Goal: Task Accomplishment & Management: Use online tool/utility

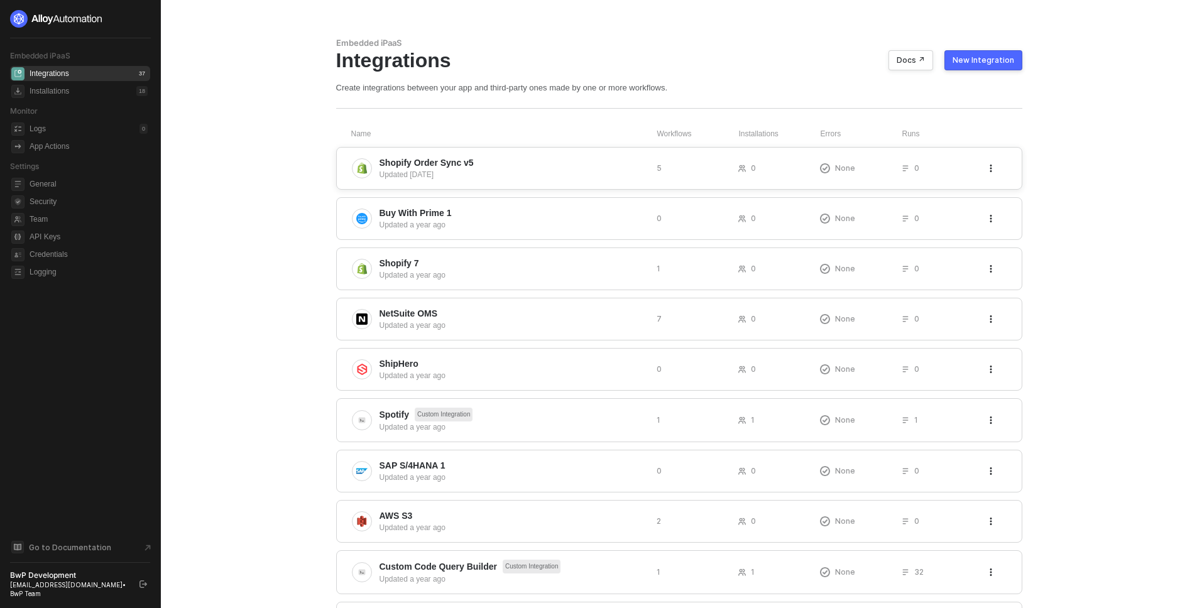
click at [534, 156] on span "Shopify Order Sync v5" at bounding box center [512, 162] width 267 height 13
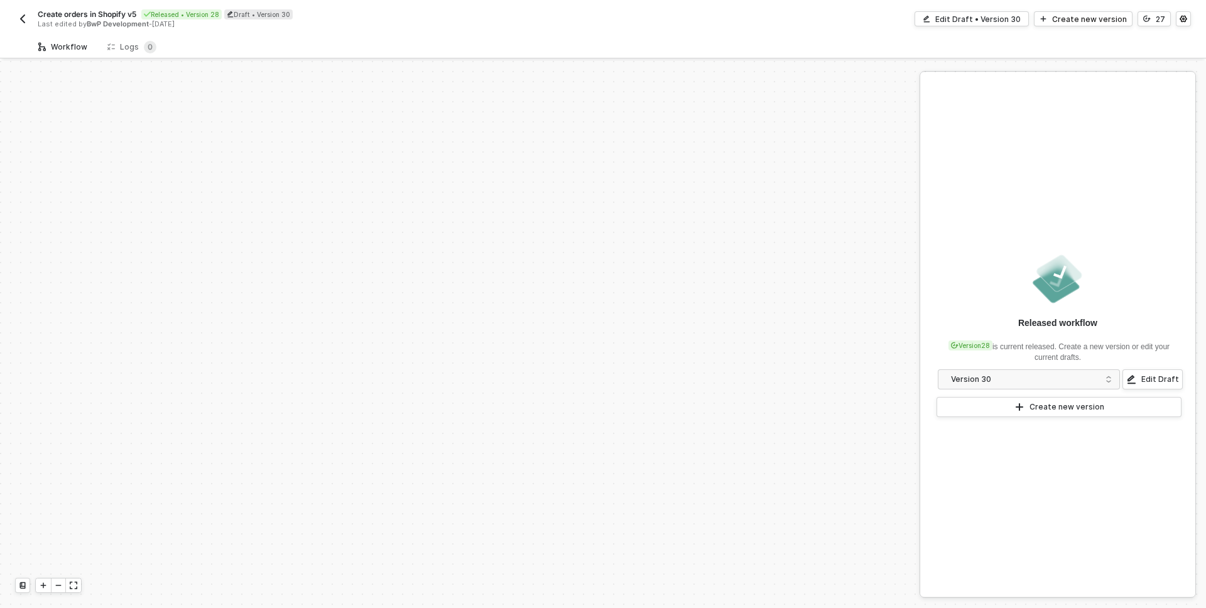
scroll to position [545, 0]
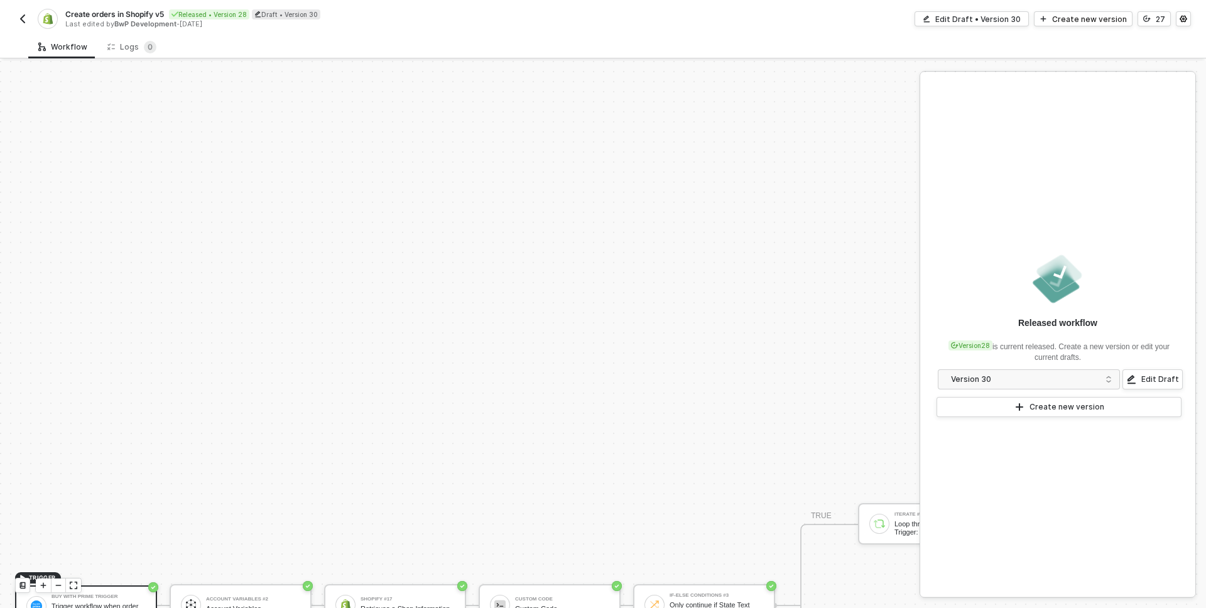
click at [553, 42] on div "Workflow Logs 0" at bounding box center [617, 46] width 1178 height 23
click at [513, 26] on div "Last edited by BwP Development - [DATE]" at bounding box center [333, 23] width 537 height 9
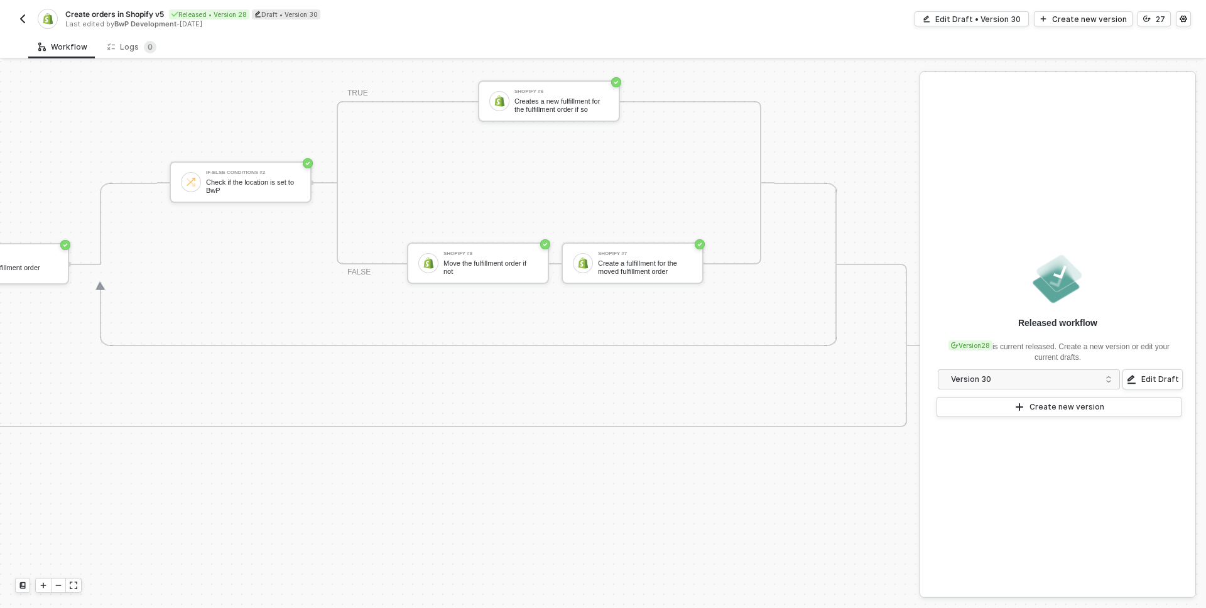
scroll to position [805, 3241]
click at [24, 16] on img "button" at bounding box center [23, 19] width 10 height 10
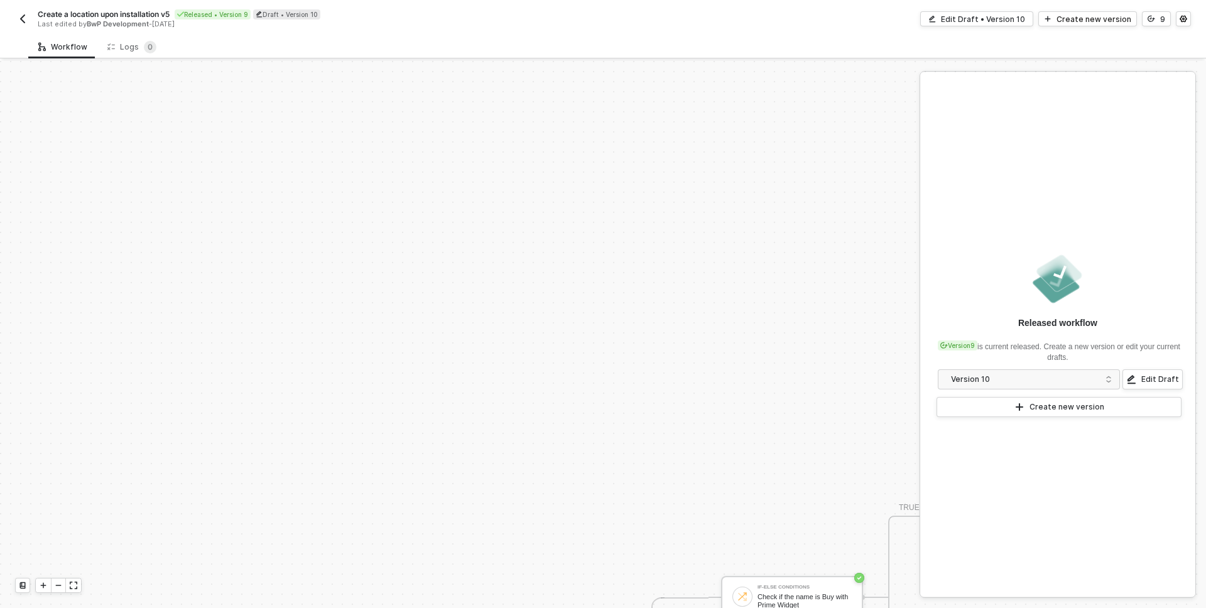
scroll to position [309, 0]
